Goal: Task Accomplishment & Management: Manage account settings

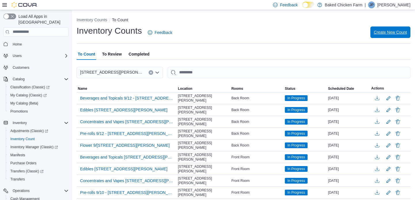
click at [391, 35] on span "Create New Count" at bounding box center [390, 32] width 33 height 12
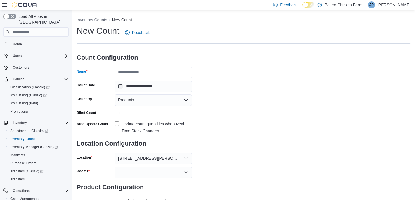
click at [155, 69] on input "Name" at bounding box center [153, 73] width 77 height 12
type input "**********"
click at [187, 100] on icon "Open list of options" at bounding box center [186, 100] width 5 height 5
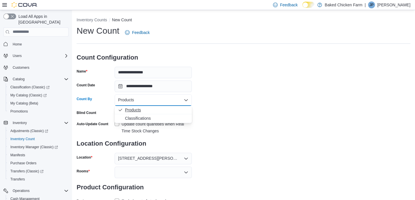
click at [164, 113] on button "Products" at bounding box center [153, 110] width 77 height 8
click at [174, 101] on div "Products" at bounding box center [153, 100] width 77 height 12
click at [158, 115] on span "Classifications" at bounding box center [156, 118] width 63 height 6
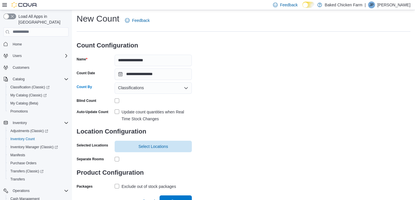
scroll to position [19, 0]
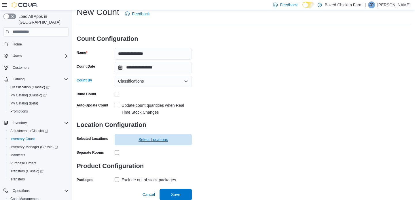
click at [146, 142] on span "Select Locations" at bounding box center [153, 140] width 30 height 6
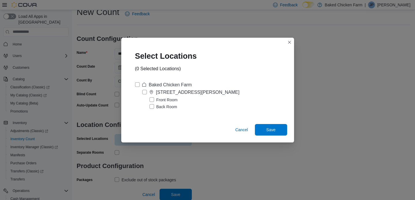
click at [145, 92] on label "[STREET_ADDRESS][PERSON_NAME]" at bounding box center [190, 92] width 97 height 7
click at [274, 130] on span "Save" at bounding box center [270, 130] width 9 height 6
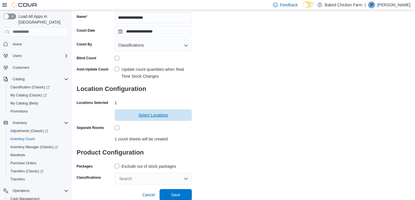
scroll to position [55, 0]
click at [132, 165] on div "Exclude out of stock packages" at bounding box center [148, 166] width 54 height 7
click at [146, 179] on div "Search" at bounding box center [153, 179] width 77 height 12
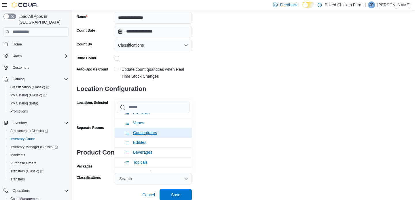
scroll to position [52, 0]
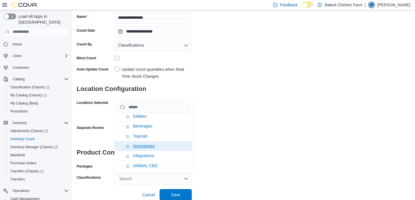
click at [151, 146] on span "Accessories" at bounding box center [144, 146] width 22 height 5
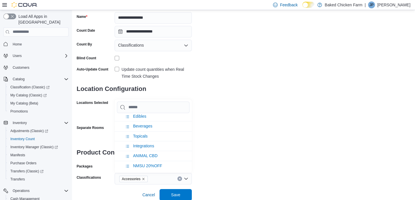
click at [205, 173] on div "**********" at bounding box center [244, 77] width 334 height 214
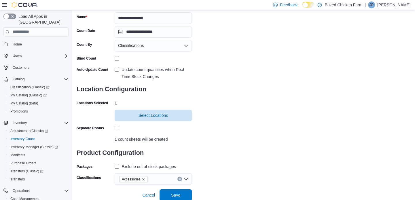
scroll to position [55, 0]
click at [178, 193] on span "Save" at bounding box center [175, 195] width 9 height 6
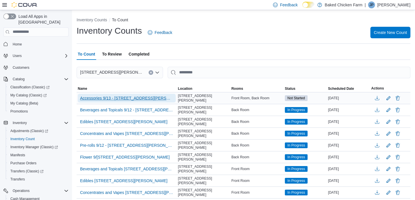
click at [135, 98] on span "Accessories 9/13 - [STREET_ADDRESS][PERSON_NAME]" at bounding box center [126, 98] width 93 height 6
